Goal: Book appointment/travel/reservation

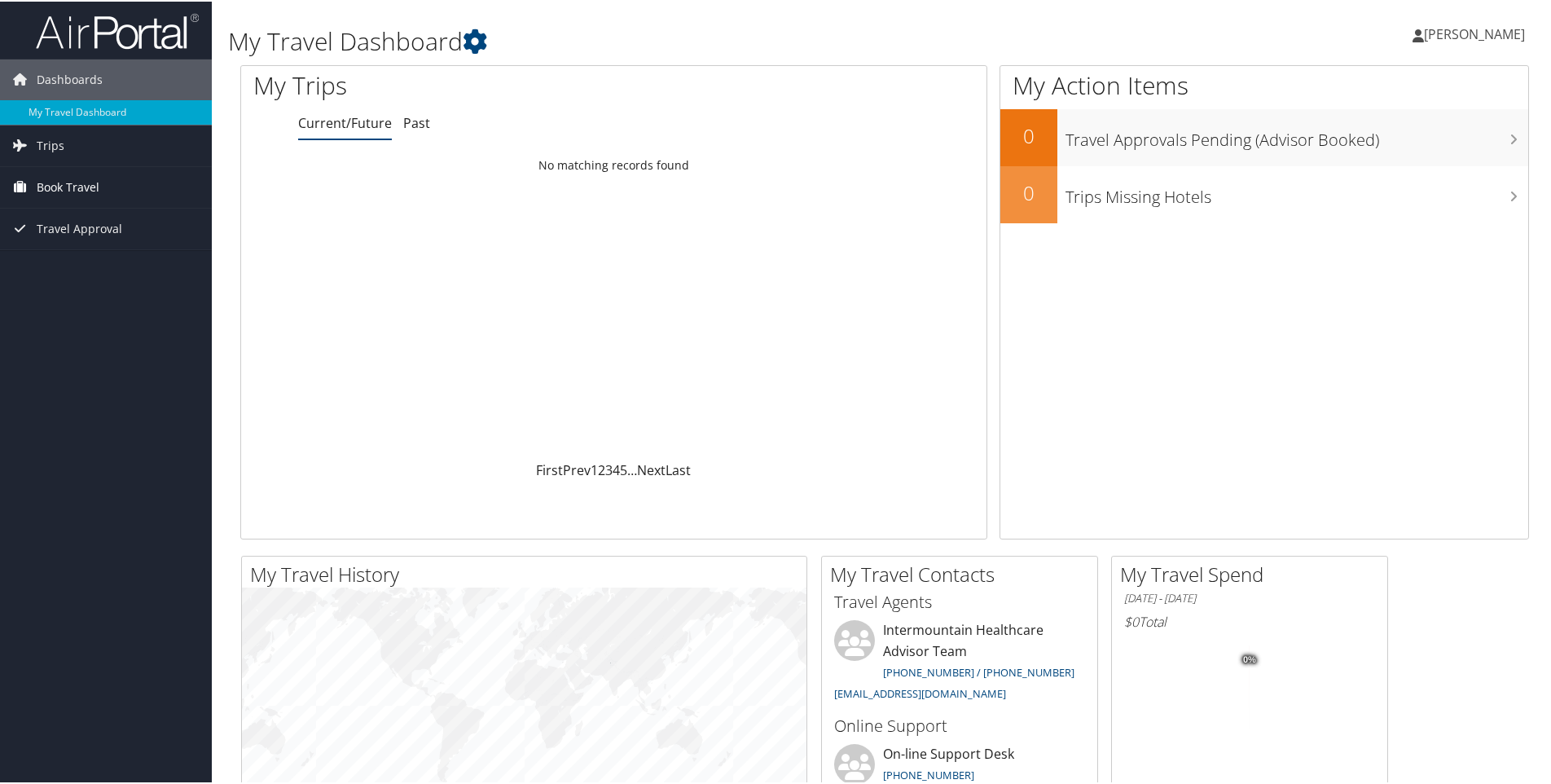
click at [81, 185] on span "Book Travel" at bounding box center [68, 186] width 63 height 41
click at [76, 267] on link "Book/Manage Online Trips" at bounding box center [106, 268] width 212 height 25
